Goal: Task Accomplishment & Management: Manage account settings

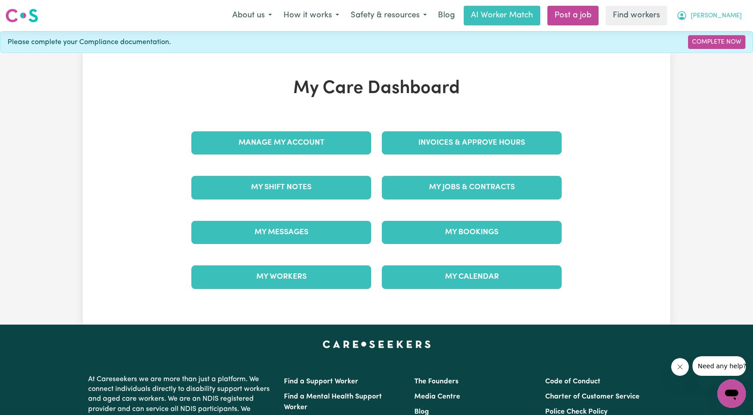
click at [733, 18] on span "[PERSON_NAME]" at bounding box center [715, 16] width 51 height 10
click at [714, 48] on link "Logout" at bounding box center [712, 51] width 70 height 17
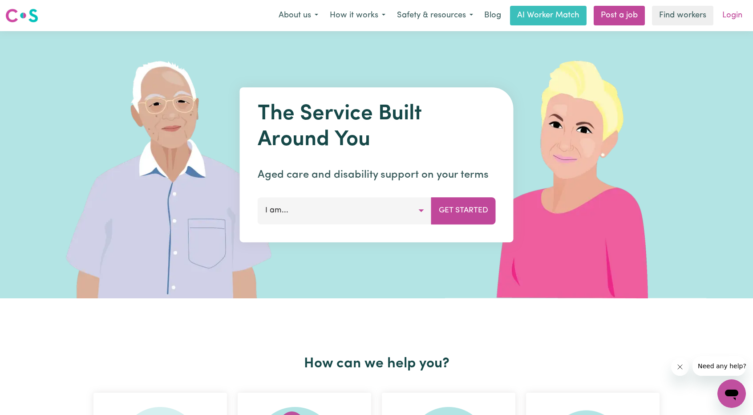
click at [730, 11] on link "Login" at bounding box center [732, 16] width 31 height 20
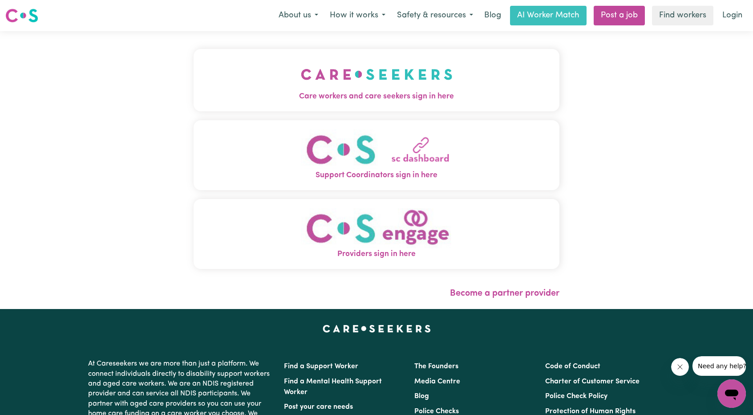
click at [301, 89] on img "Care workers and care seekers sign in here" at bounding box center [377, 74] width 152 height 33
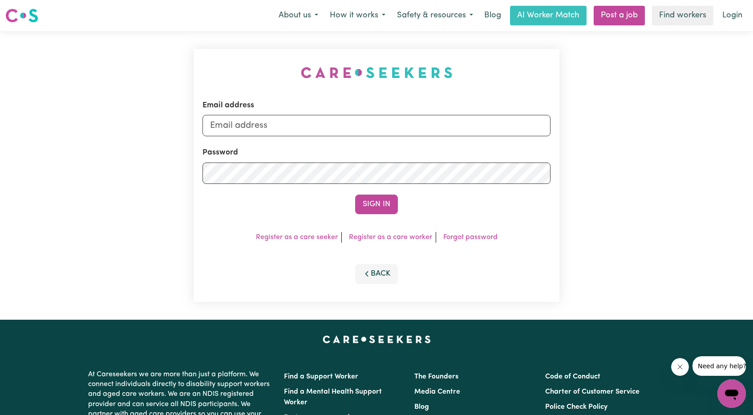
click at [368, 139] on form "Email address Password Sign In" at bounding box center [376, 157] width 348 height 114
click at [348, 121] on input "Email address" at bounding box center [376, 125] width 348 height 21
drag, startPoint x: 255, startPoint y: 127, endPoint x: 476, endPoint y: 137, distance: 220.4
click at [474, 136] on input "[EMAIL_ADDRESS][PERSON_NAME][DOMAIN_NAME]" at bounding box center [376, 125] width 348 height 21
type input "superuser~[EMAIL_ADDRESS][DOMAIN_NAME]"
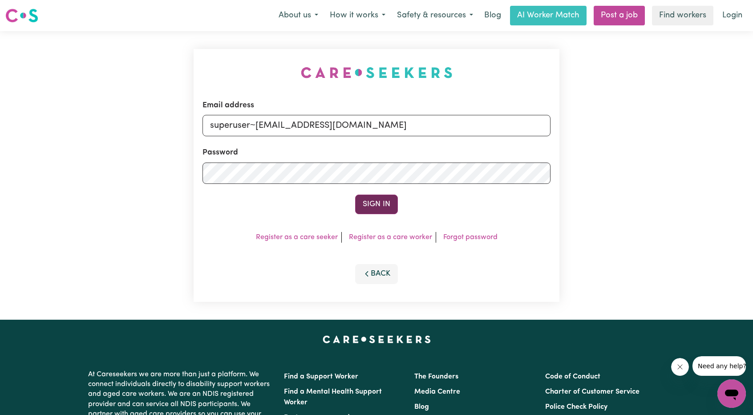
click at [374, 205] on button "Sign In" at bounding box center [376, 204] width 43 height 20
